Goal: Check status

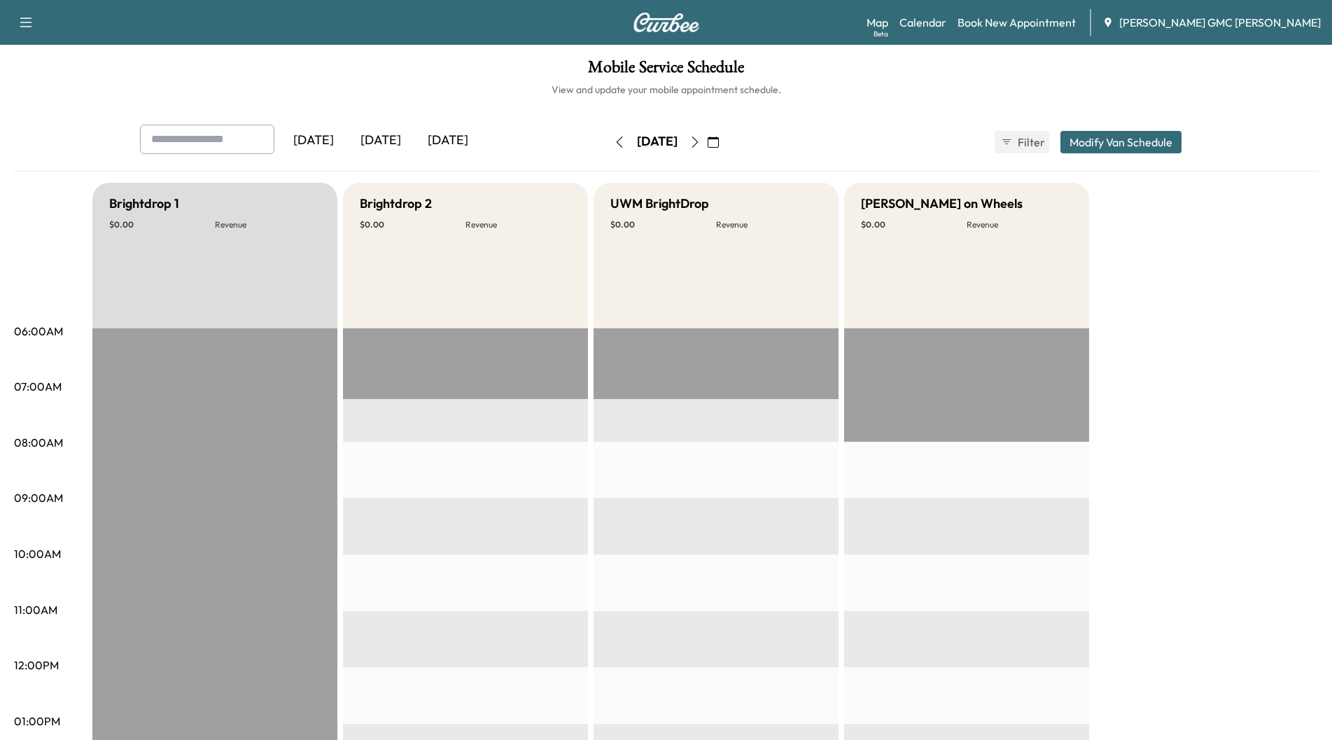
click at [398, 146] on div "[DATE]" at bounding box center [380, 141] width 67 height 32
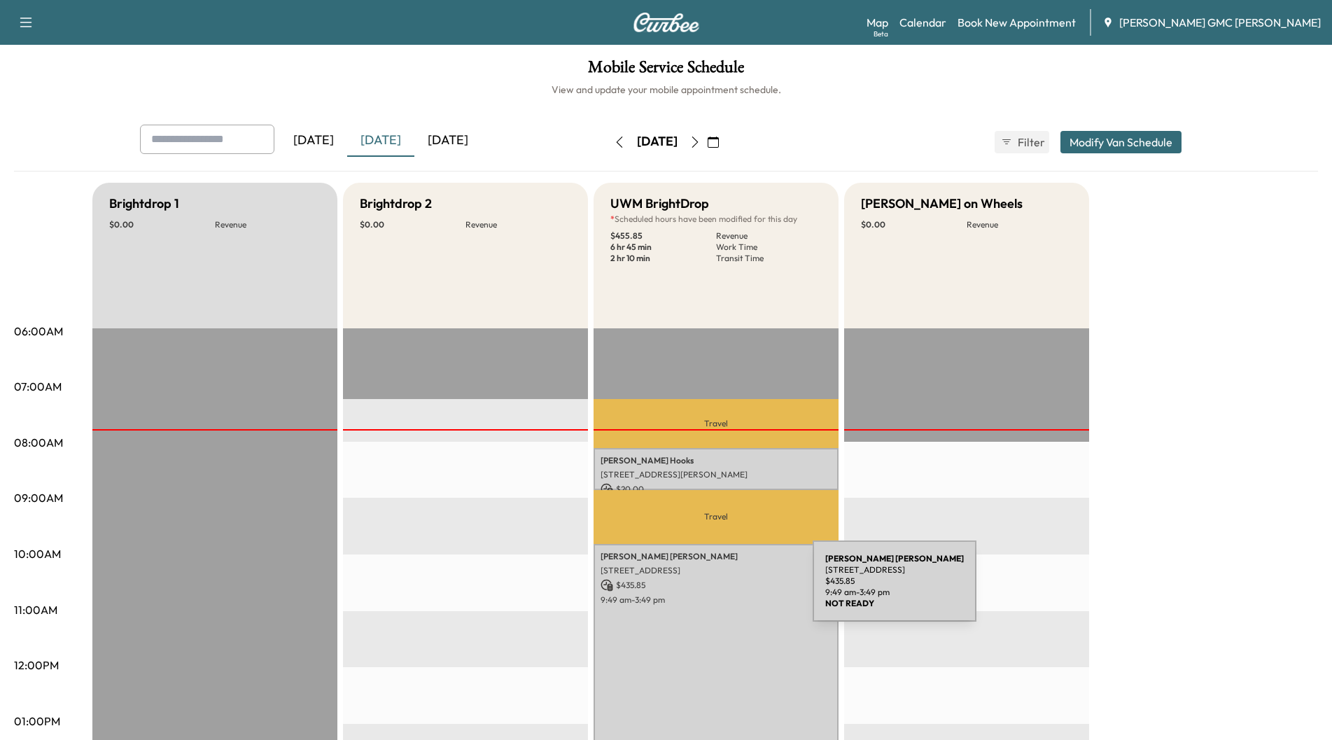
click at [708, 590] on div "[PERSON_NAME] [STREET_ADDRESS] $ 435.85 9:49 am - 3:49 pm" at bounding box center [716, 714] width 245 height 340
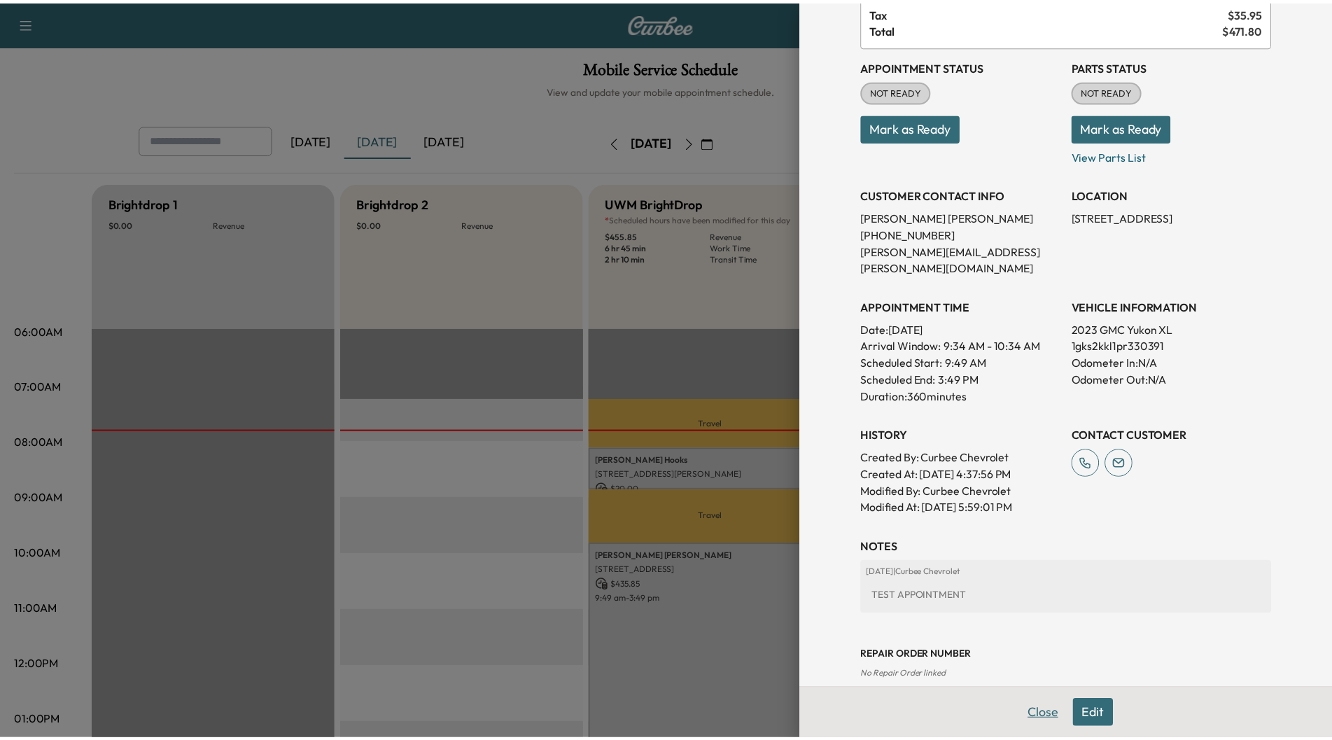
scroll to position [173, 0]
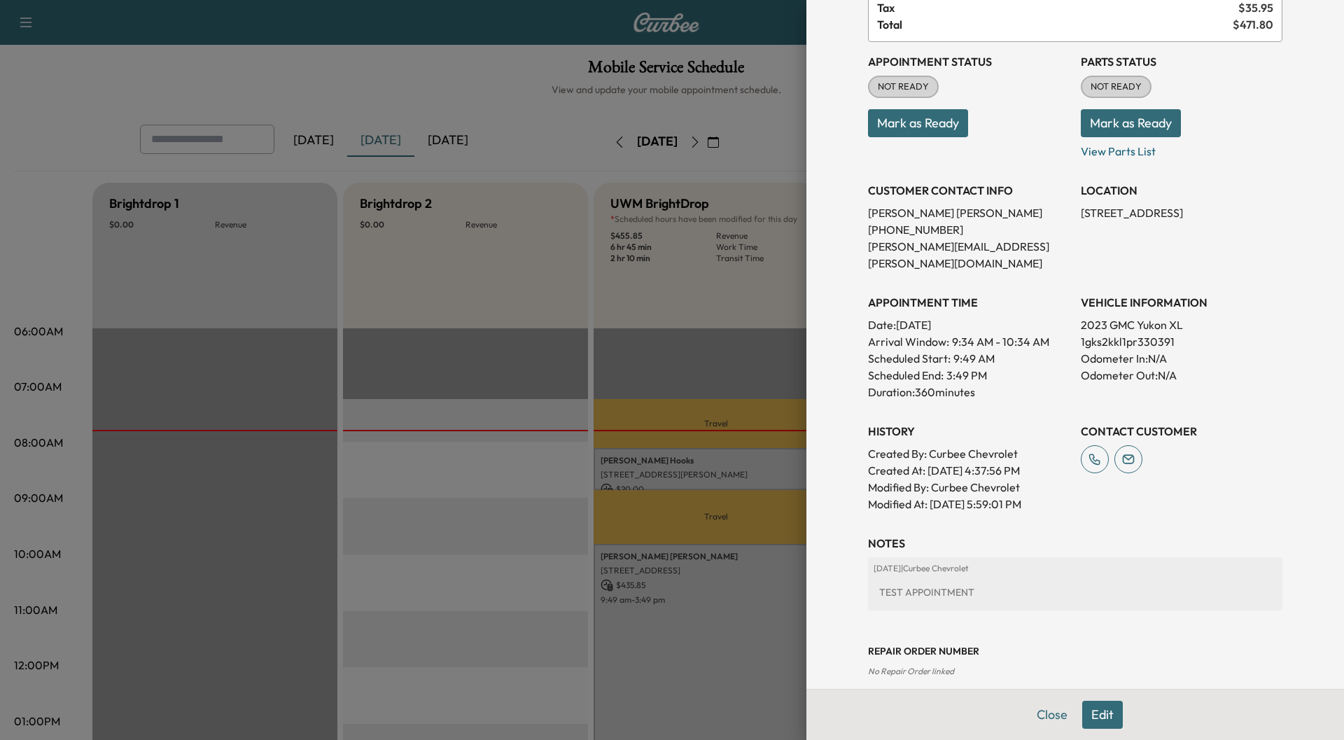
click at [1031, 712] on button "Close" at bounding box center [1052, 715] width 49 height 28
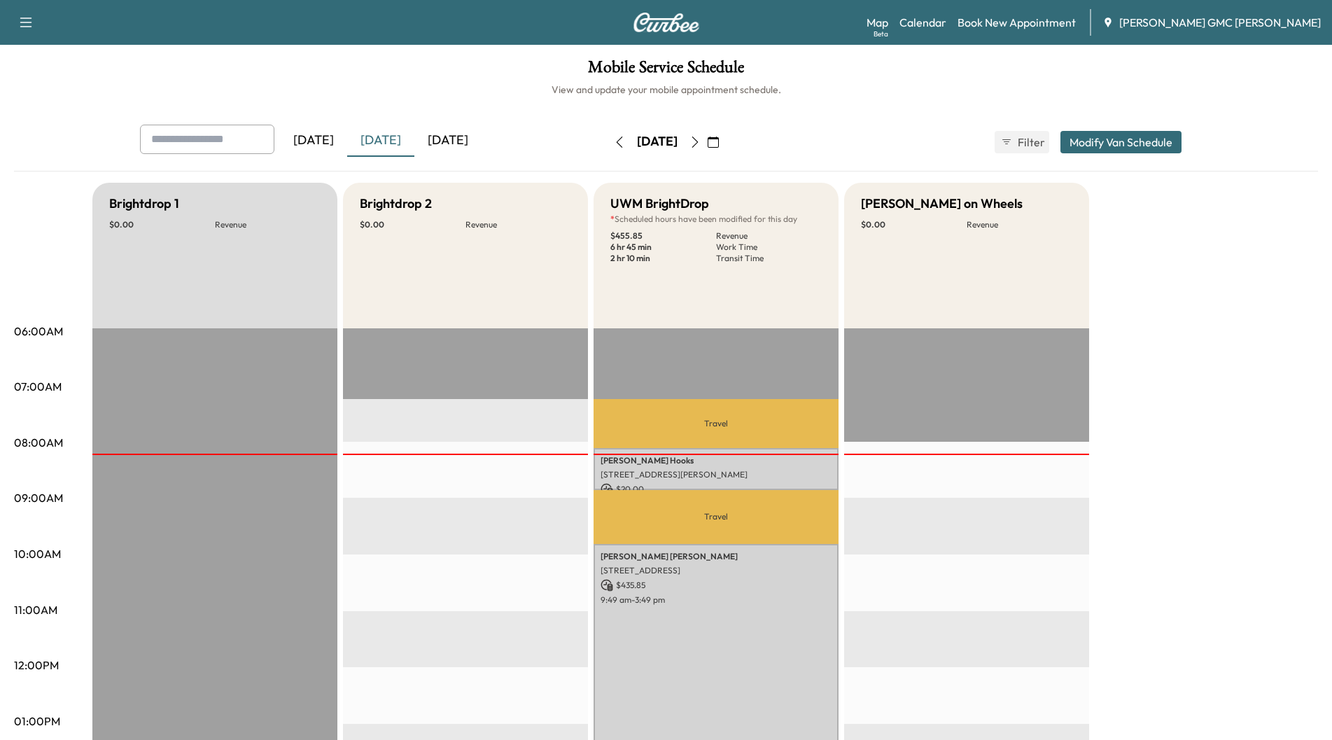
click at [448, 136] on div "[DATE]" at bounding box center [447, 141] width 67 height 32
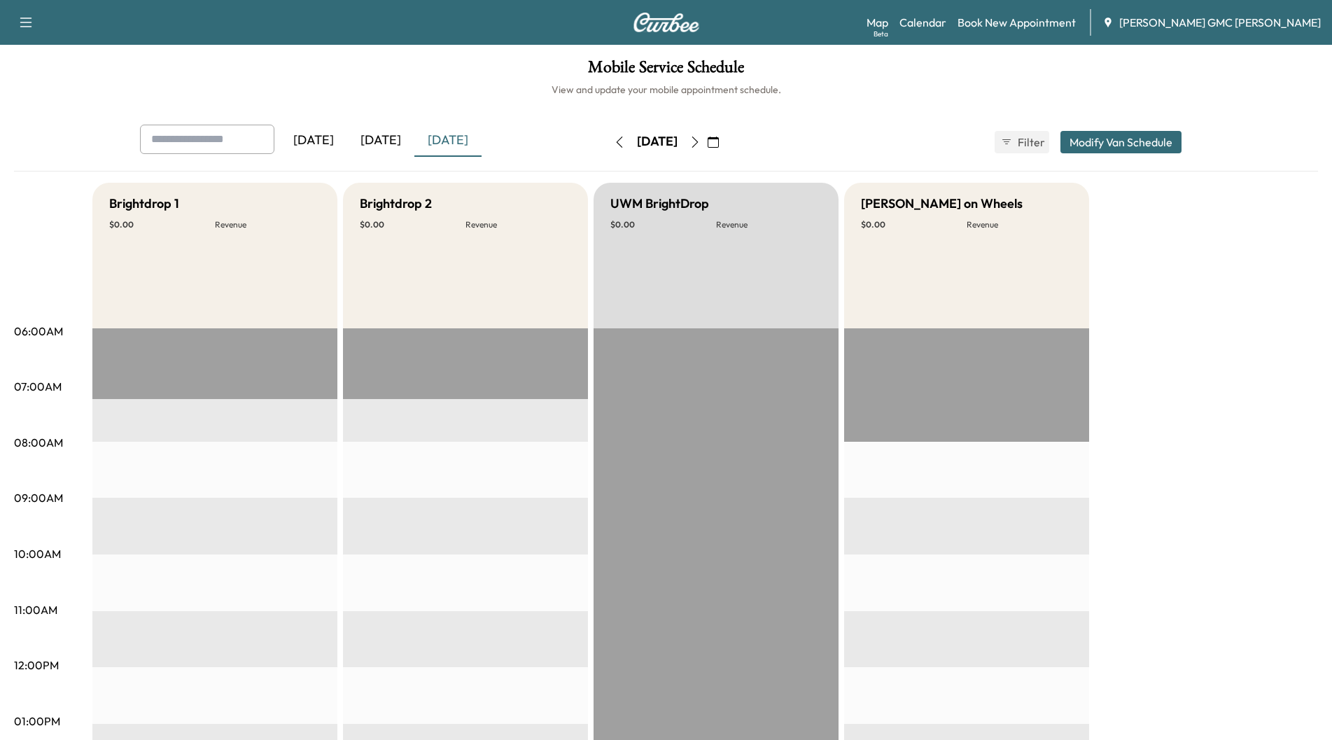
click at [698, 140] on icon "button" at bounding box center [695, 142] width 6 height 11
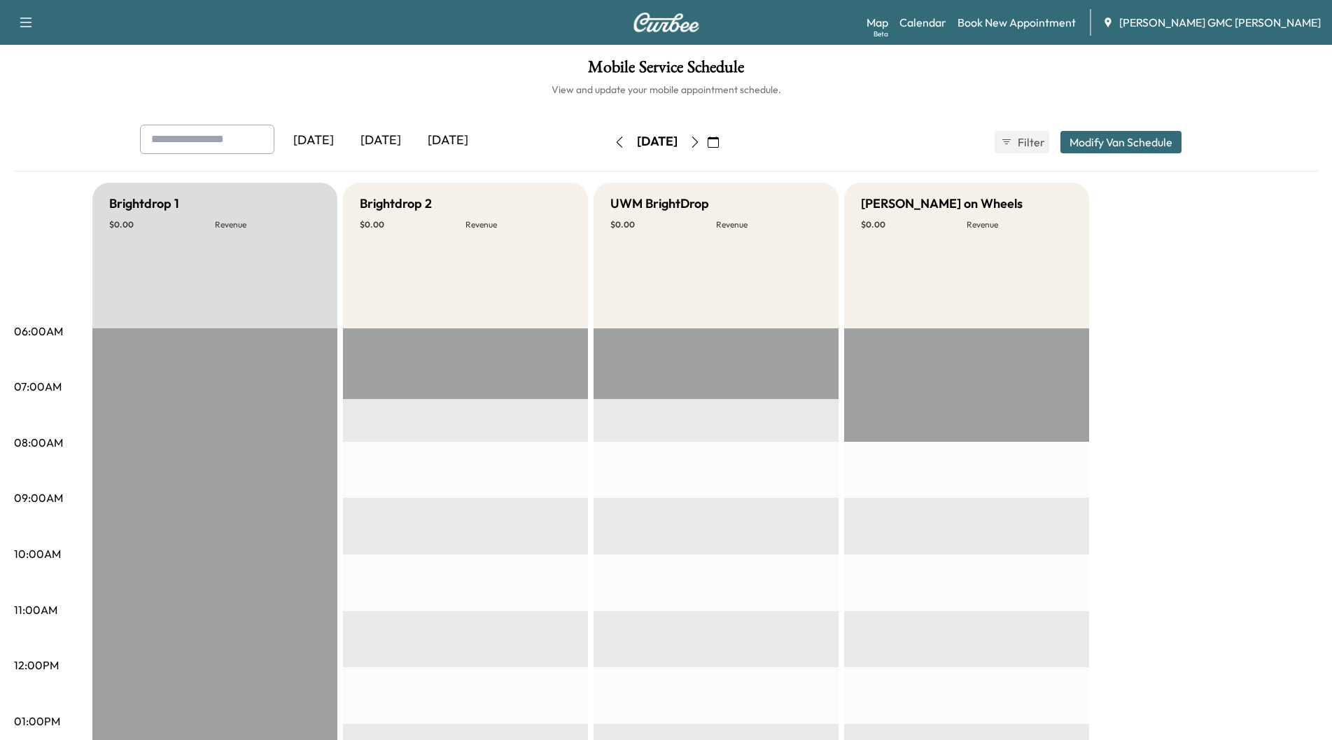
click at [725, 140] on button "button" at bounding box center [714, 142] width 24 height 22
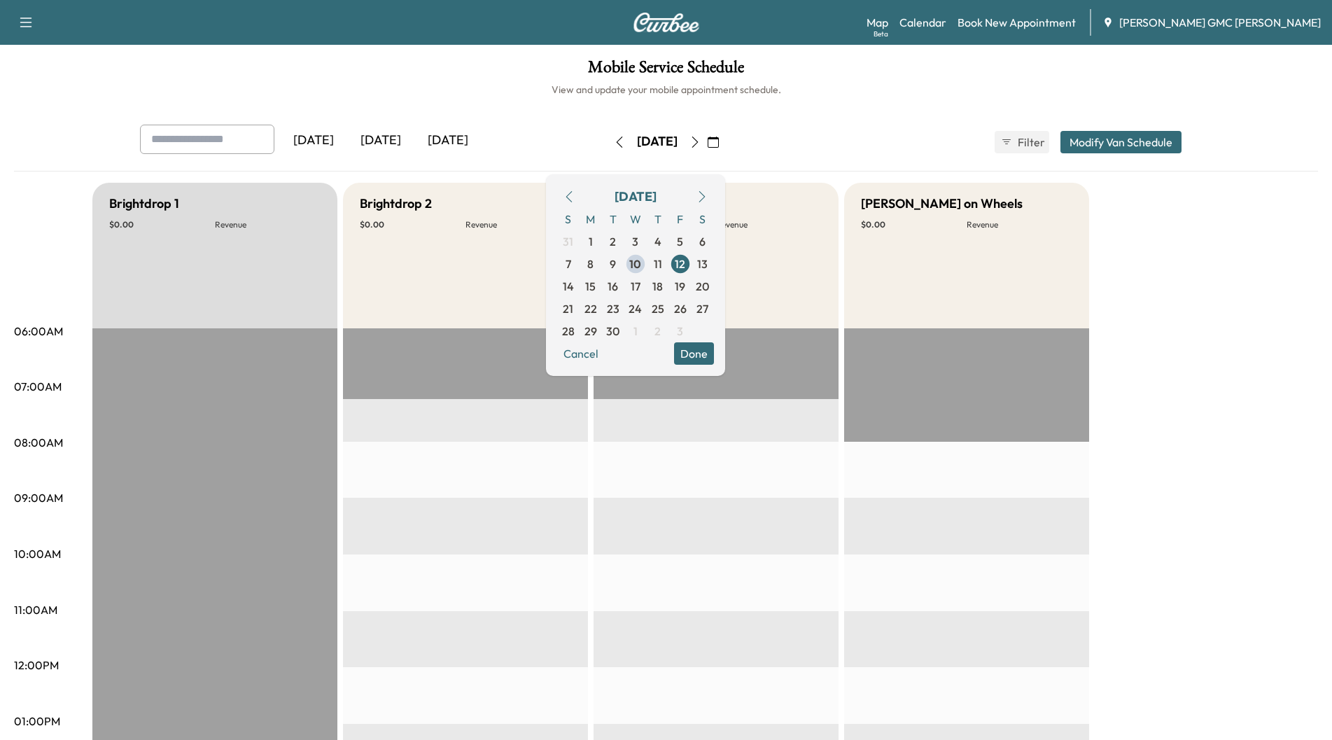
click at [725, 140] on button "button" at bounding box center [714, 142] width 24 height 22
